Goal: Transaction & Acquisition: Purchase product/service

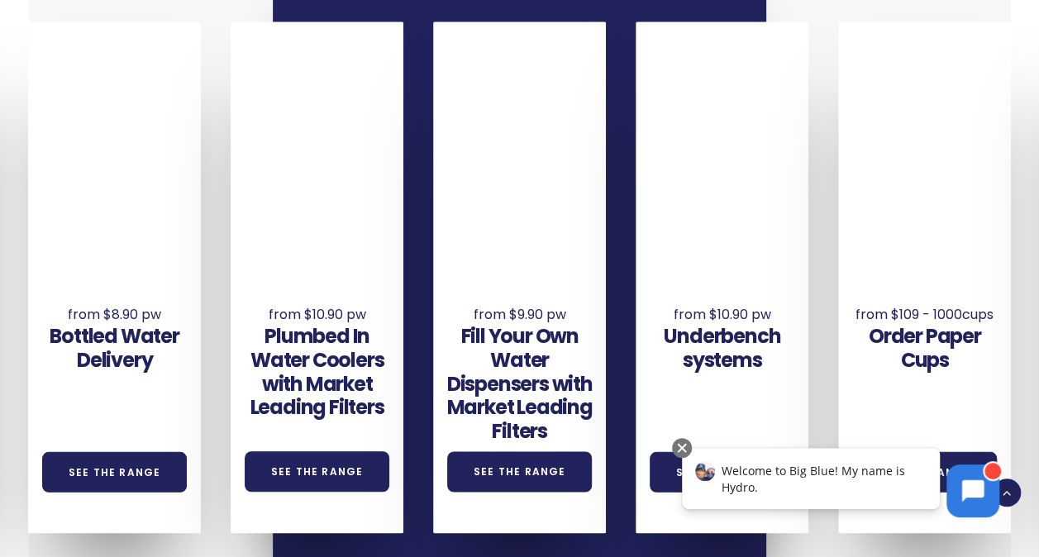
scroll to position [975, 0]
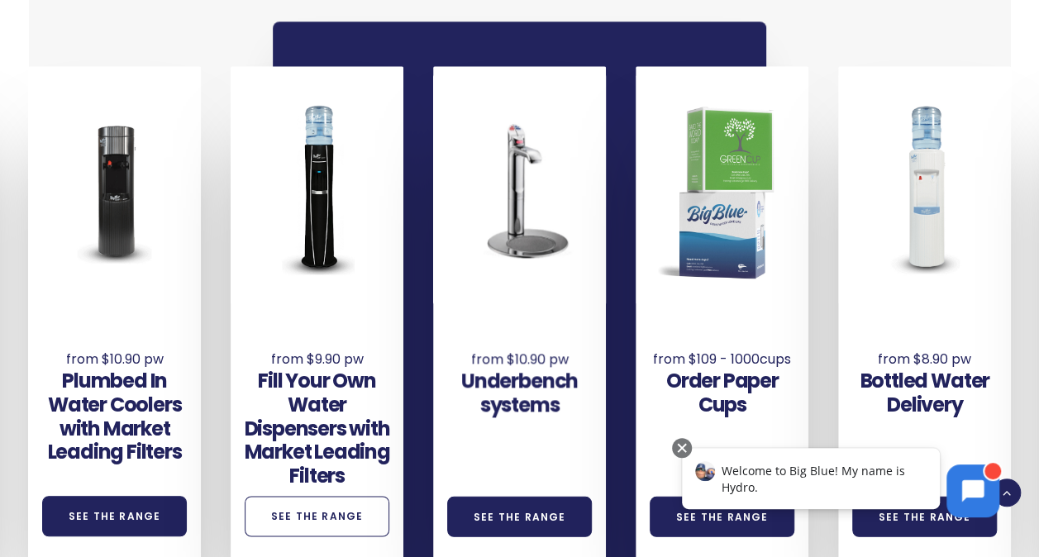
click at [322, 496] on link "See the Range" at bounding box center [317, 516] width 145 height 40
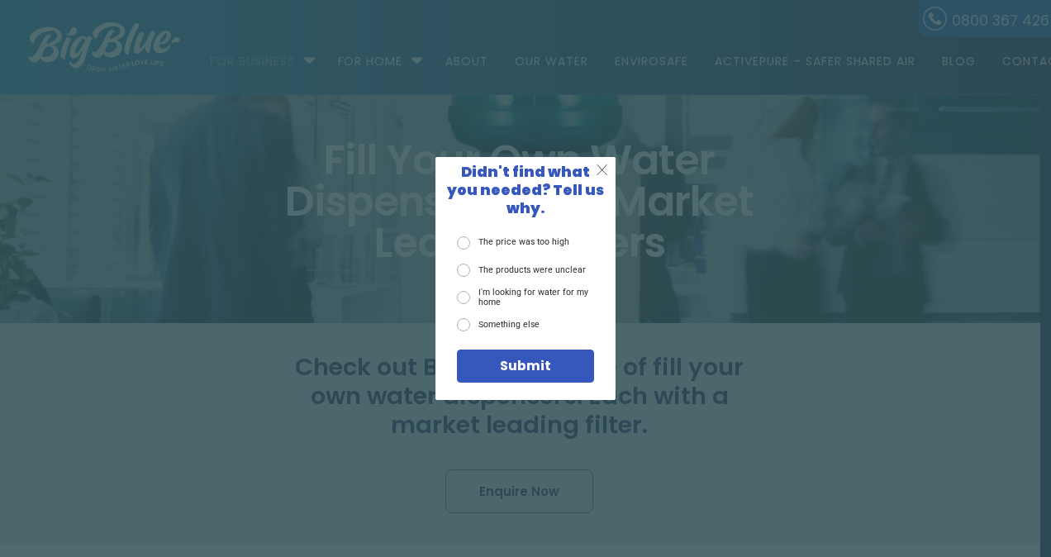
click at [605, 175] on span "X" at bounding box center [602, 170] width 12 height 18
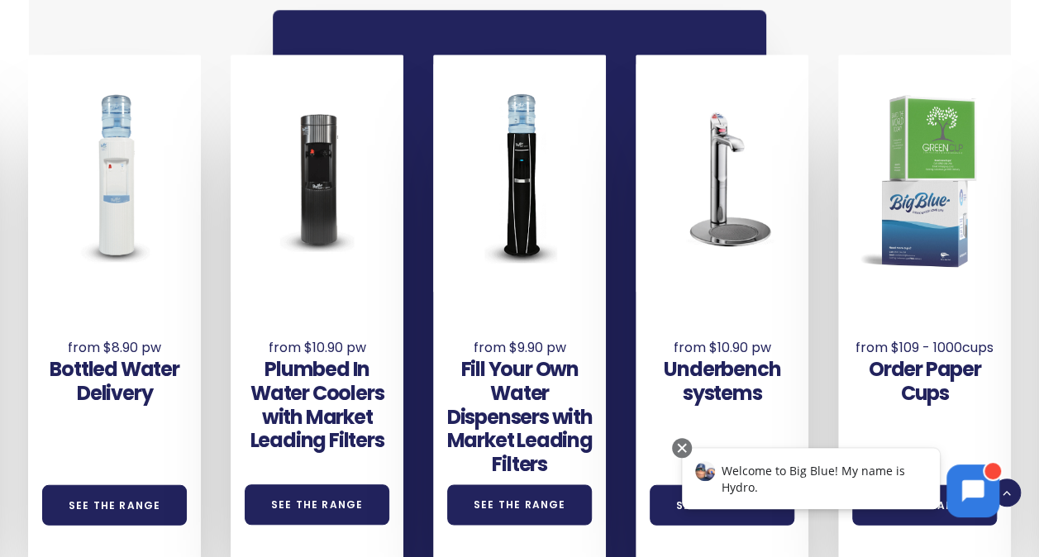
scroll to position [931, 0]
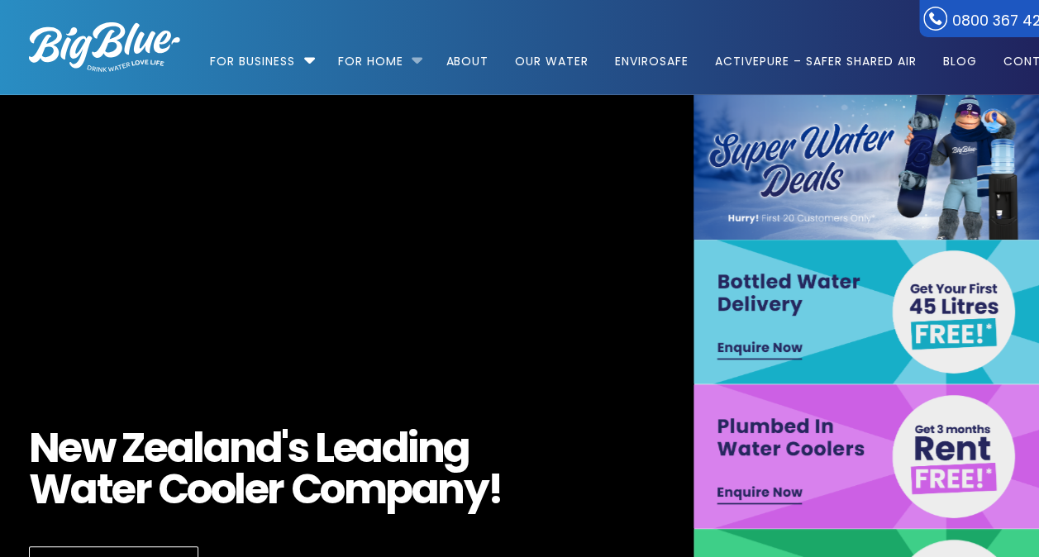
click at [417, 56] on li "For Home Get a water cooler for your home Short Term Water Cooler Hire For Even…" at bounding box center [378, 54] width 105 height 94
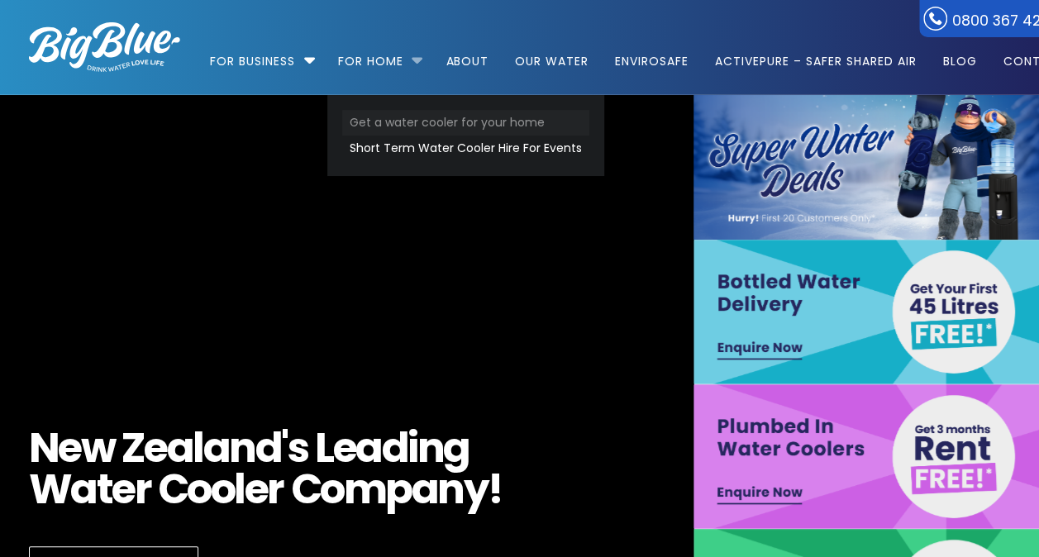
click at [414, 123] on link "Get a water cooler for your home" at bounding box center [465, 123] width 247 height 26
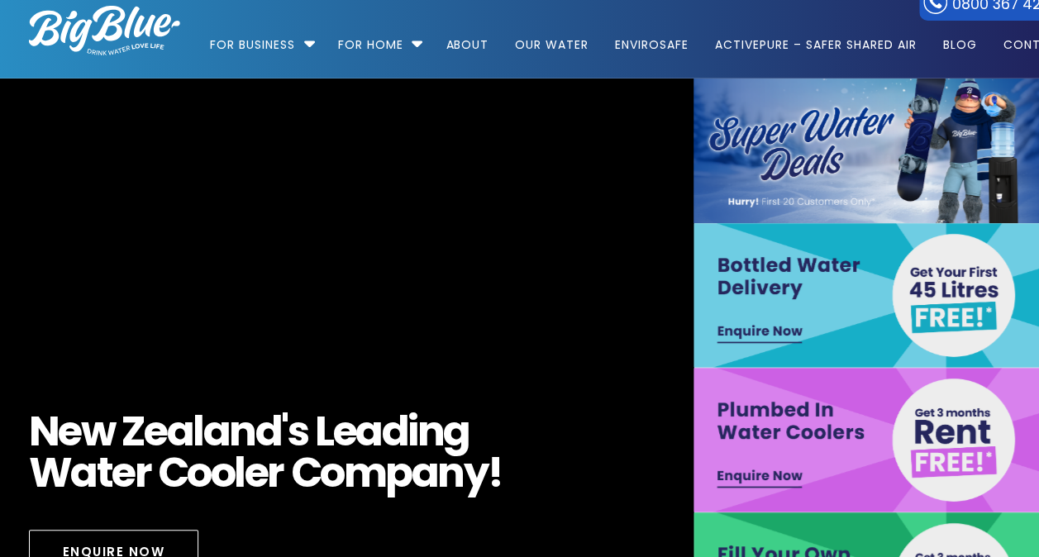
scroll to position [17, 0]
